Goal: Information Seeking & Learning: Learn about a topic

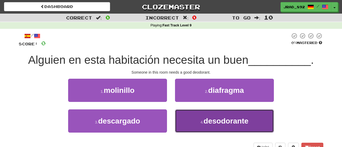
click at [215, 119] on span "desodorante" at bounding box center [226, 121] width 45 height 8
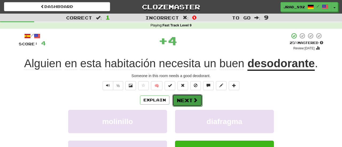
click at [195, 99] on span at bounding box center [195, 100] width 5 height 5
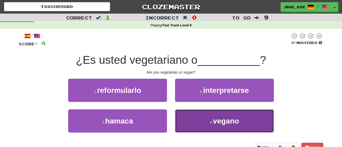
click at [212, 120] on button "4 . [GEOGRAPHIC_DATA]" at bounding box center [224, 121] width 99 height 23
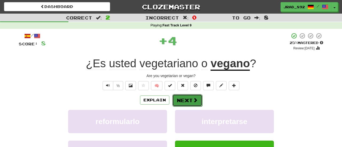
click at [191, 98] on button "Next" at bounding box center [187, 100] width 30 height 12
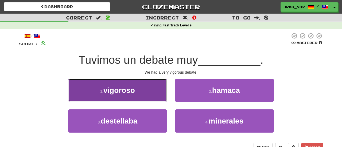
click at [124, 98] on button "1 . vigoroso" at bounding box center [117, 90] width 99 height 23
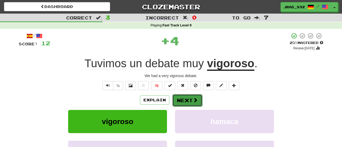
click at [182, 102] on button "Next" at bounding box center [187, 100] width 30 height 12
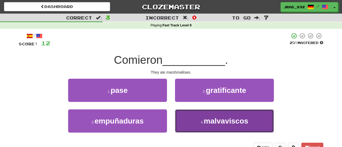
click at [189, 122] on button "4 . malvaviscos" at bounding box center [224, 121] width 99 height 23
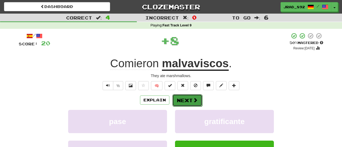
click at [188, 101] on button "Next" at bounding box center [187, 100] width 30 height 12
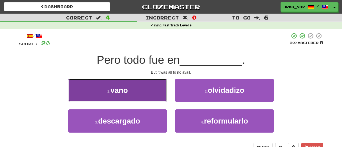
click at [129, 97] on button "1 . vano" at bounding box center [117, 90] width 99 height 23
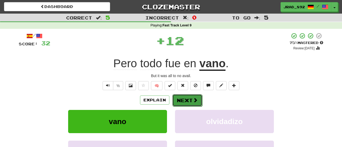
click at [179, 102] on button "Next" at bounding box center [187, 100] width 30 height 12
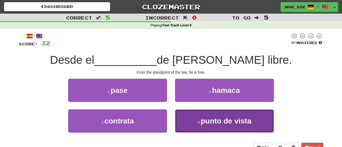
click at [214, 125] on button "4 . punto de vista" at bounding box center [224, 121] width 99 height 23
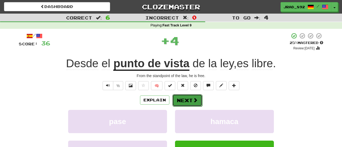
click at [190, 98] on button "Next" at bounding box center [187, 100] width 30 height 12
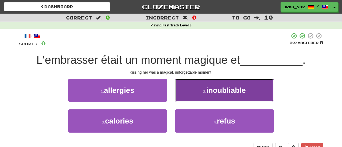
click at [213, 98] on button "2 . inoubliable" at bounding box center [224, 90] width 99 height 23
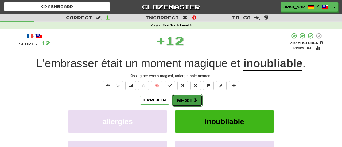
click at [188, 99] on button "Next" at bounding box center [187, 100] width 30 height 12
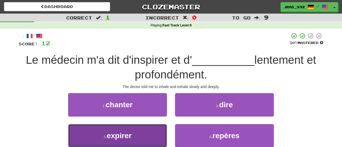
click at [130, 136] on span "expirer" at bounding box center [119, 136] width 25 height 8
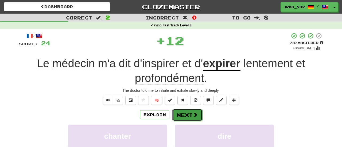
click at [179, 115] on button "Next" at bounding box center [187, 115] width 30 height 12
